Goal: Information Seeking & Learning: Find specific fact

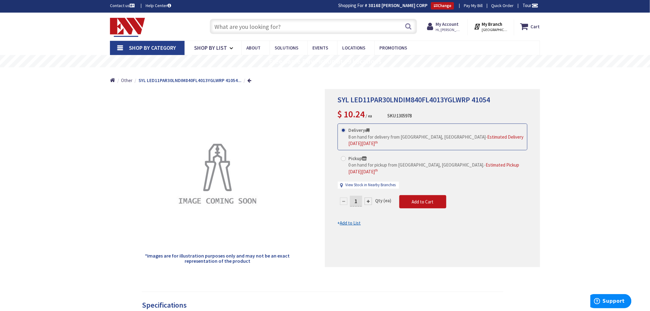
click at [228, 25] on input "text" at bounding box center [313, 26] width 207 height 15
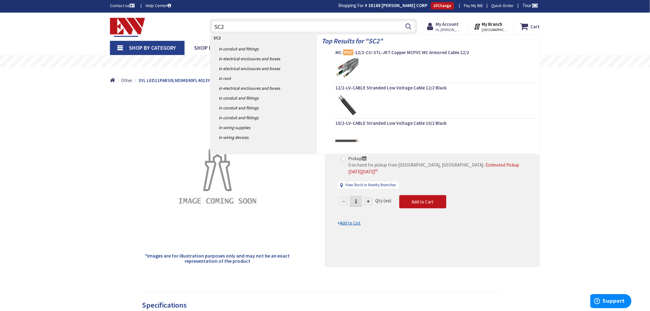
type input "SC2D"
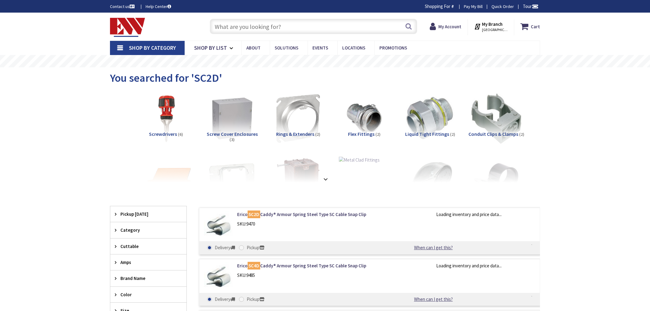
type input "[GEOGRAPHIC_DATA], [GEOGRAPHIC_DATA]"
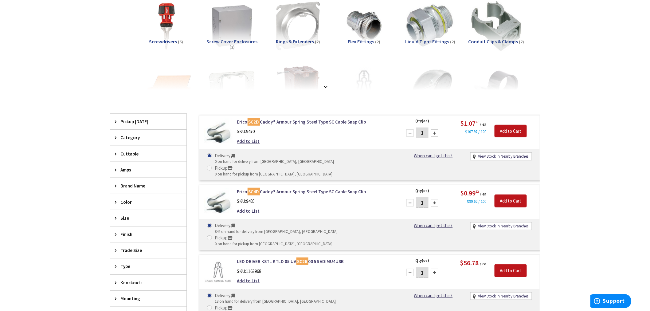
scroll to position [102, 0]
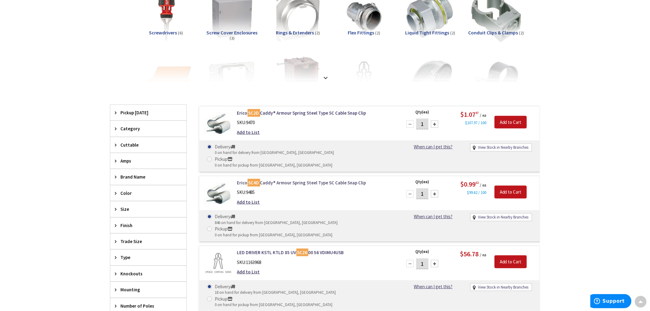
click at [276, 179] on link "Erico SC4D Caddy® Armour Spring Steel Type SC Cable Snap Clip" at bounding box center [315, 182] width 156 height 6
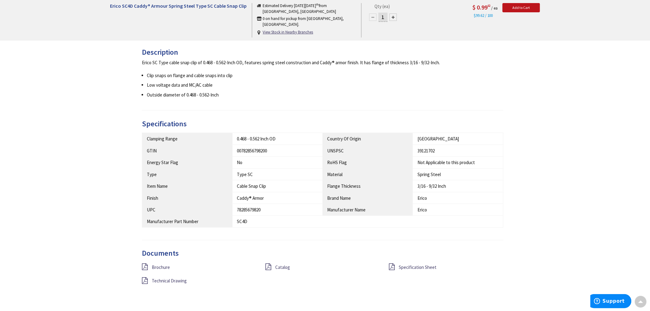
scroll to position [239, 0]
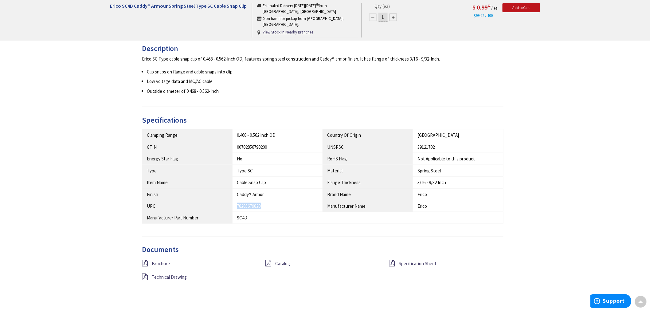
drag, startPoint x: 268, startPoint y: 209, endPoint x: 235, endPoint y: 204, distance: 33.9
click at [235, 204] on td "78285679820" at bounding box center [277, 206] width 90 height 12
copy div "78285679820"
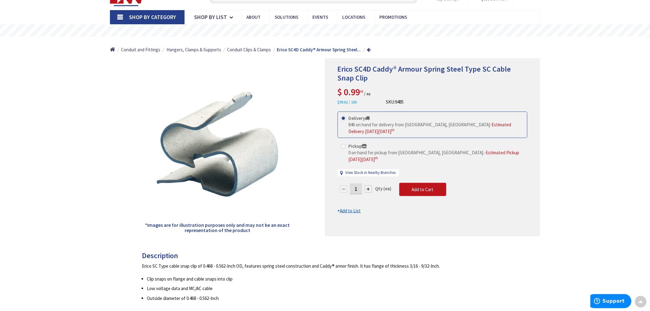
scroll to position [0, 0]
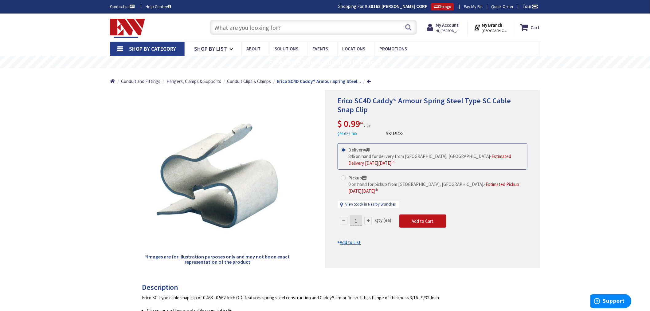
drag, startPoint x: 223, startPoint y: 19, endPoint x: 222, endPoint y: 27, distance: 8.1
click at [223, 20] on div "Search" at bounding box center [312, 27] width 210 height 20
click at [220, 29] on input "text" at bounding box center [313, 27] width 207 height 15
type input "G"
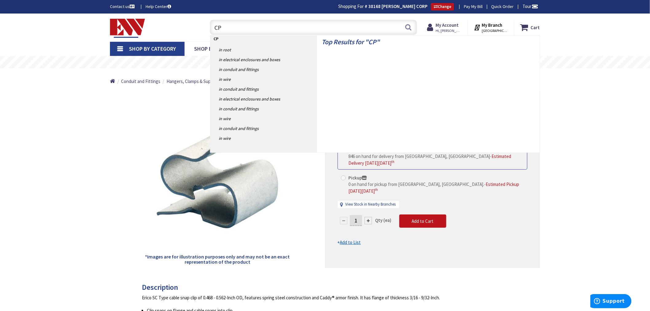
type input "CPX"
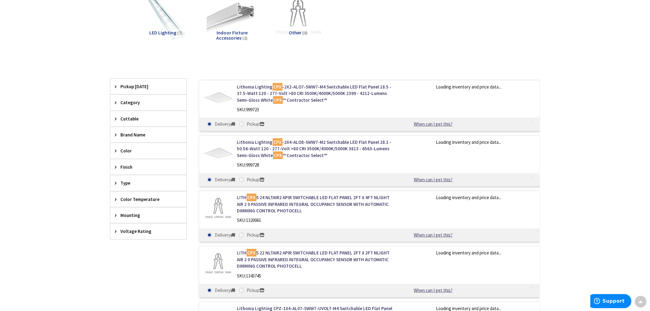
scroll to position [103, 0]
